Goal: Information Seeking & Learning: Learn about a topic

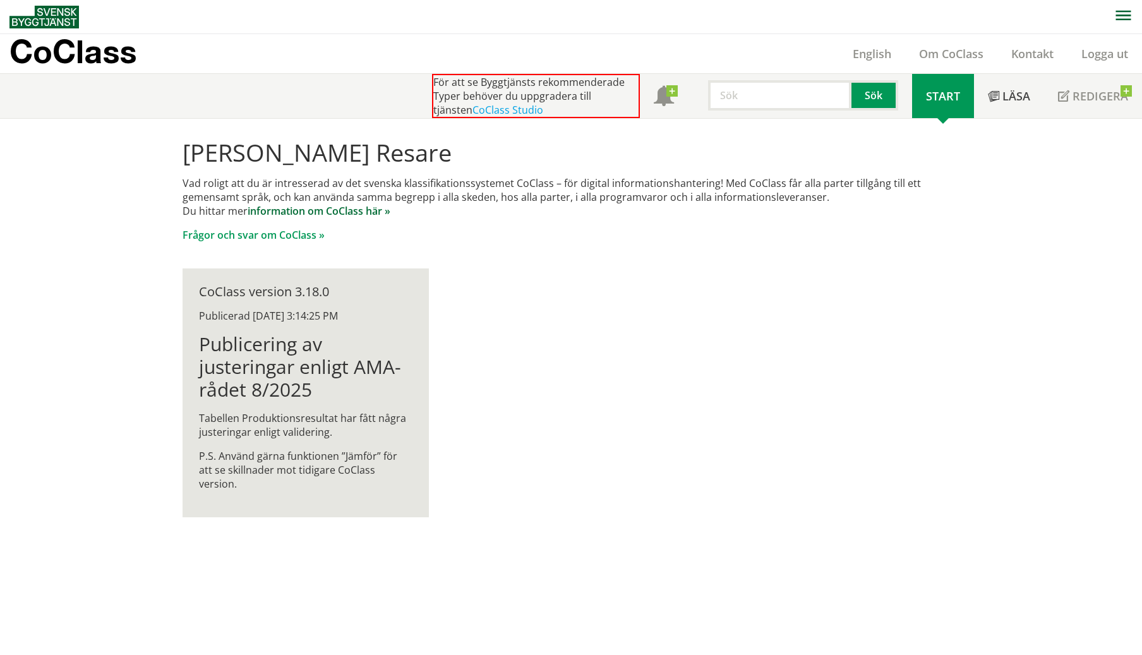
scroll to position [1, 0]
click at [316, 210] on link "information om CoClass här »" at bounding box center [319, 210] width 143 height 14
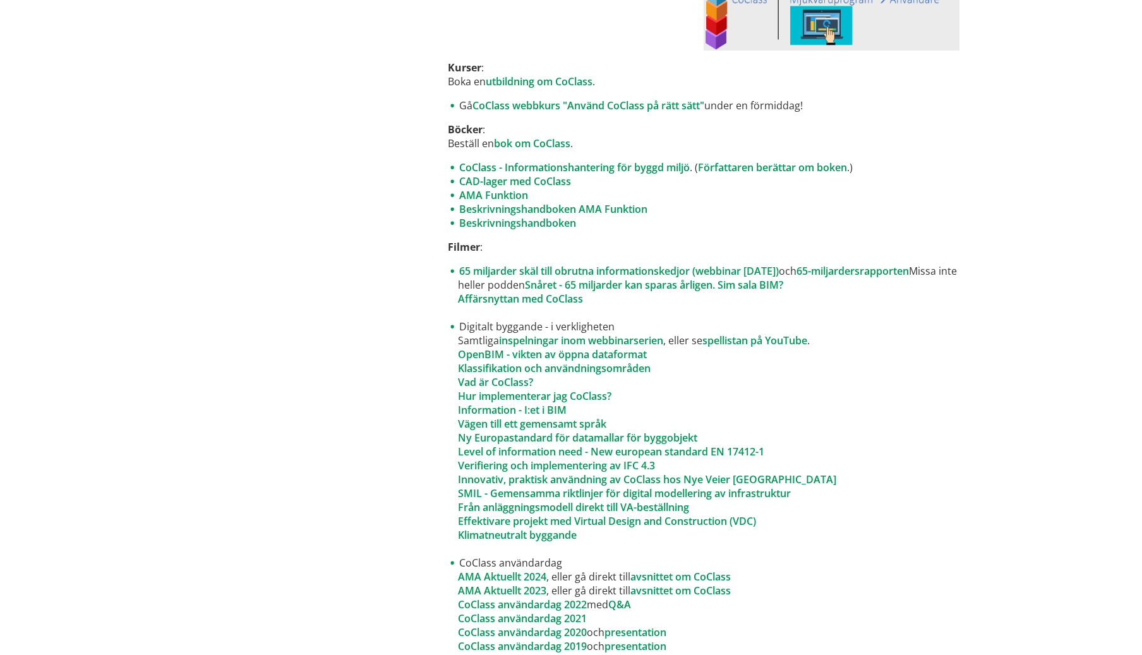
scroll to position [632, 0]
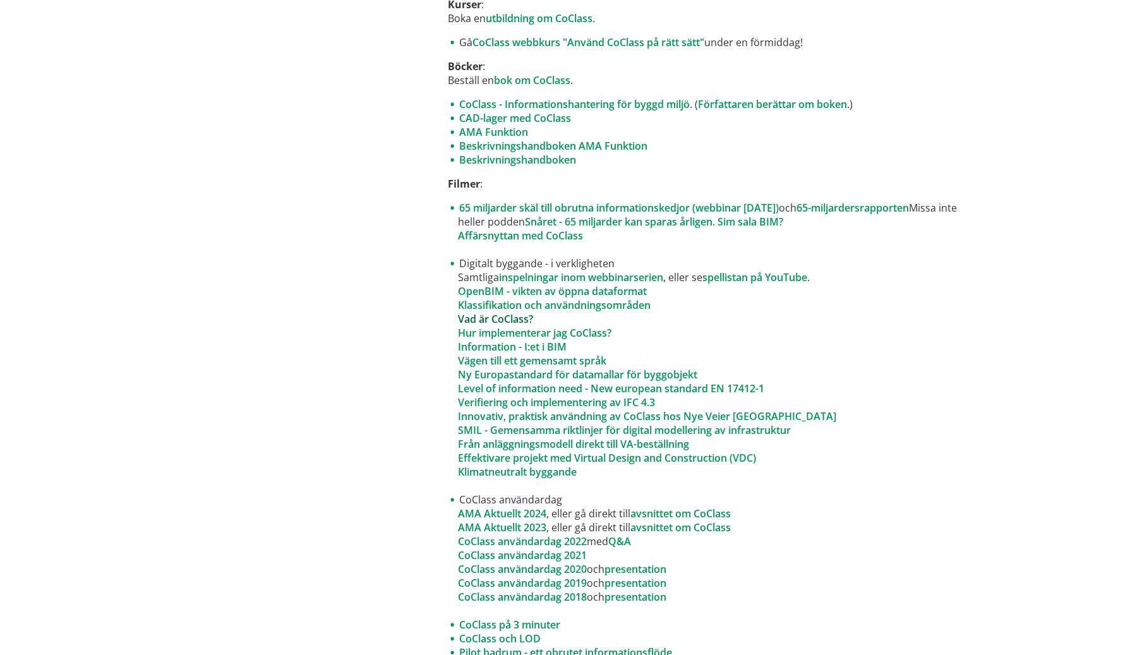
click at [510, 317] on link "Vad är CoClass?" at bounding box center [495, 319] width 75 height 14
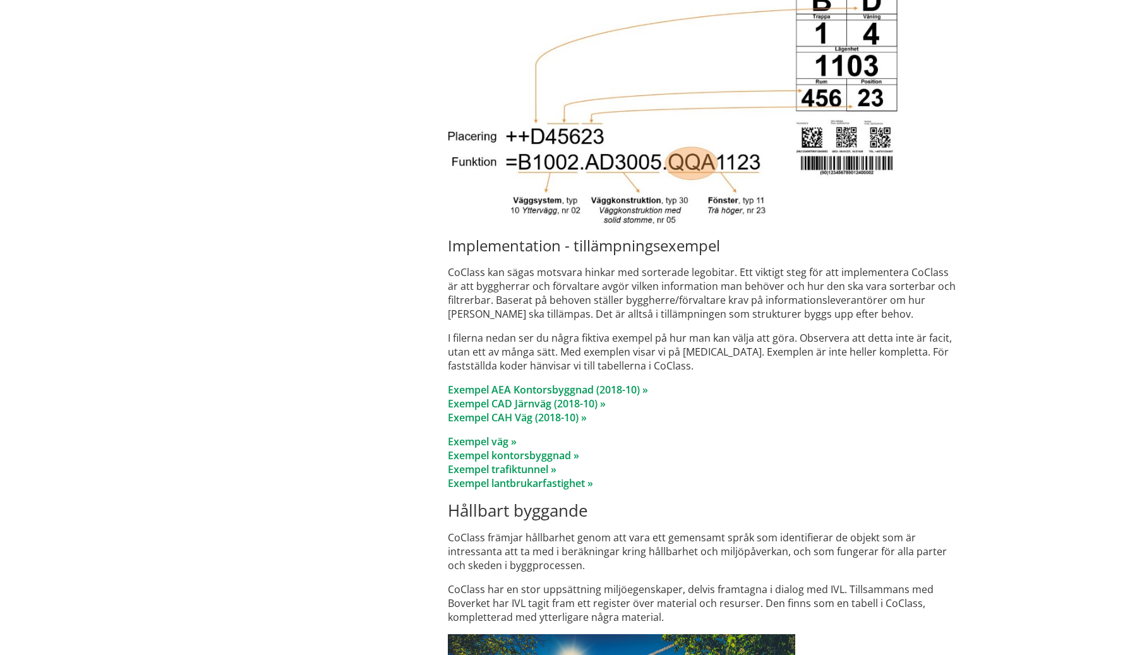
scroll to position [4673, 0]
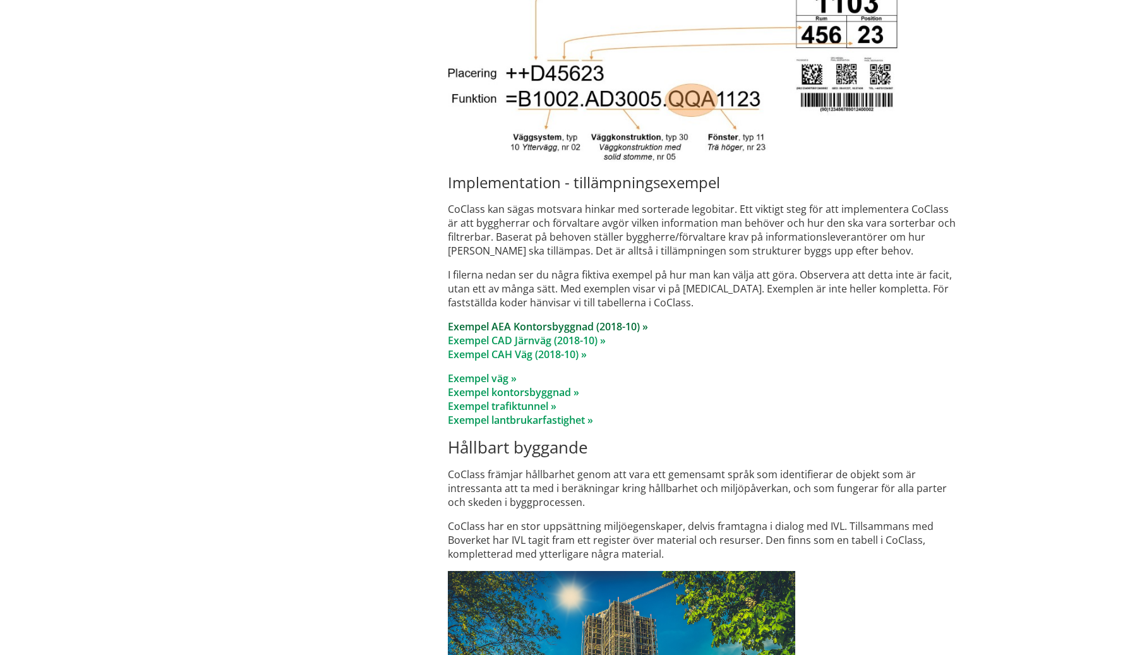
click at [543, 320] on link "Exempel AEA Kontorsbyggnad (2018-10) »" at bounding box center [548, 327] width 200 height 14
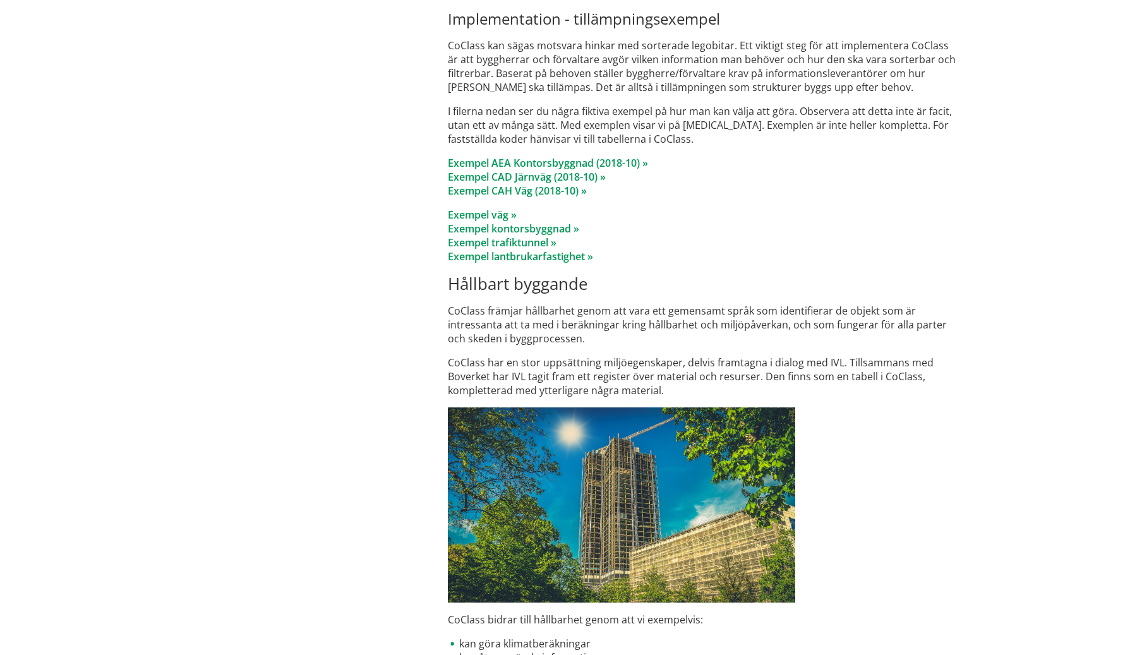
scroll to position [4863, 0]
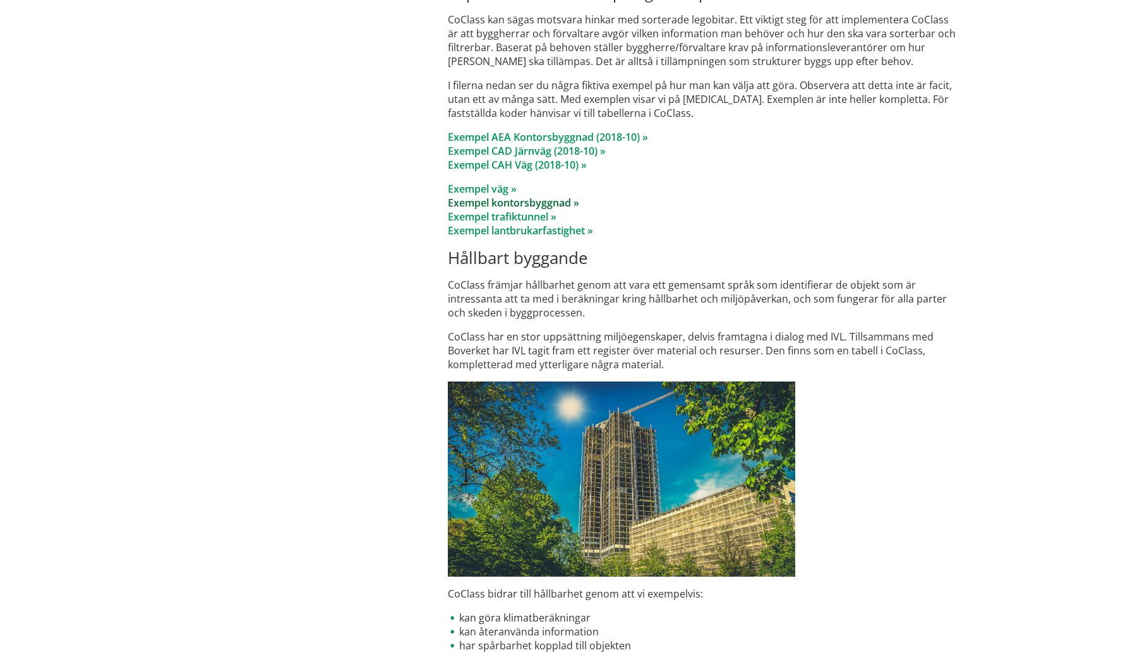
click at [532, 196] on link "Exempel kontorsbyggnad »" at bounding box center [513, 203] width 131 height 14
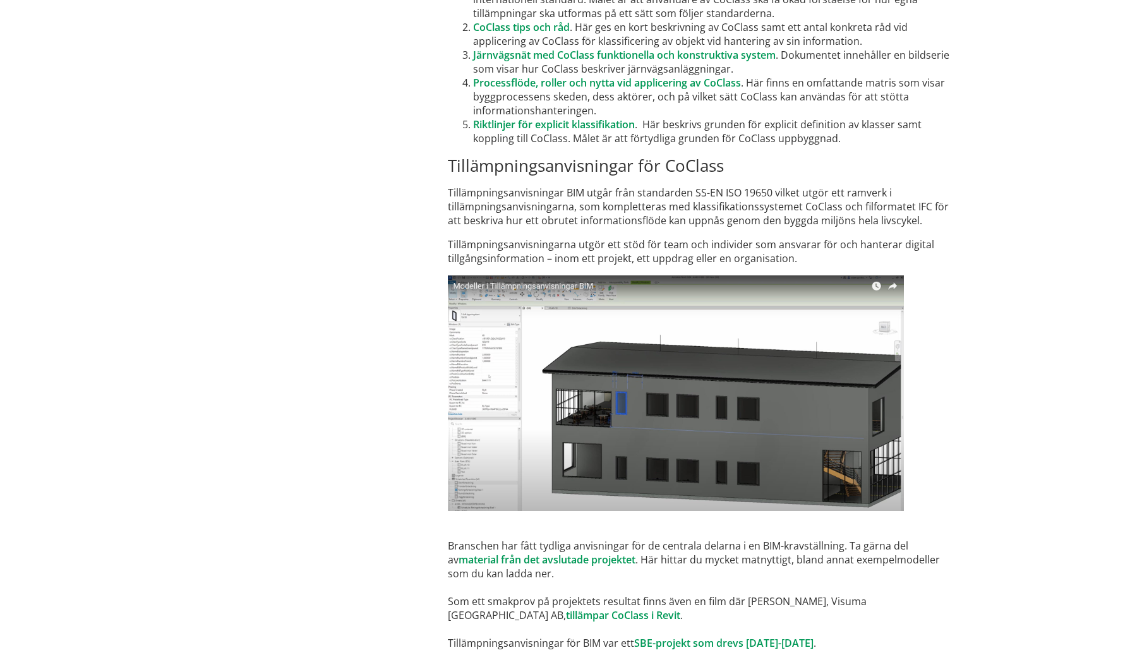
scroll to position [7411, 0]
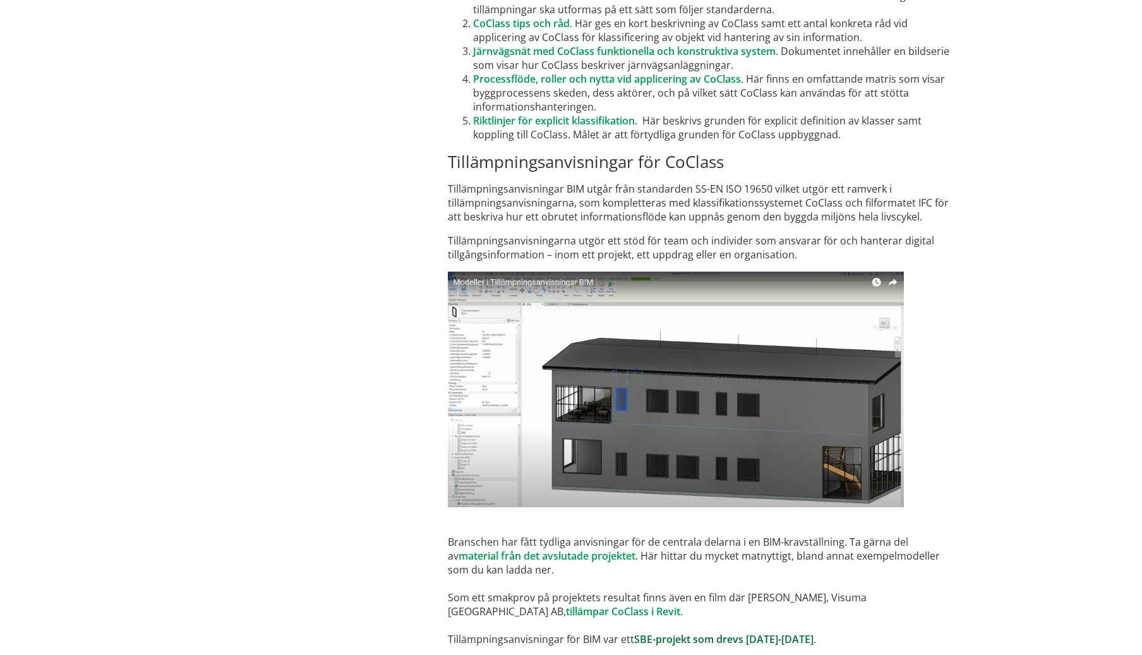
click at [683, 632] on link "SBE-projekt som drevs 2022-2024" at bounding box center [723, 639] width 179 height 14
